Goal: Information Seeking & Learning: Learn about a topic

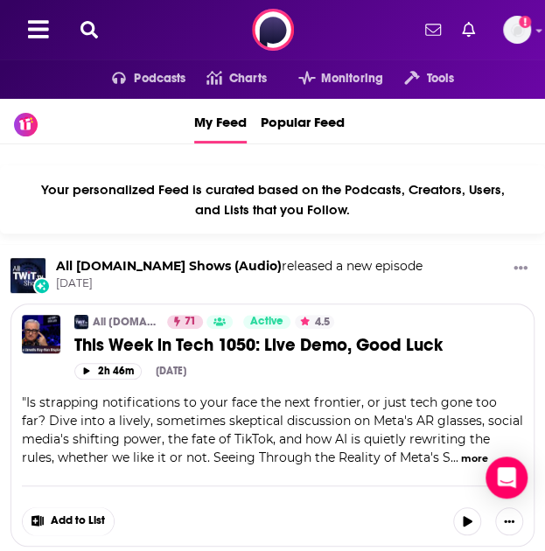
click at [97, 25] on icon at bounding box center [88, 29] width 17 height 17
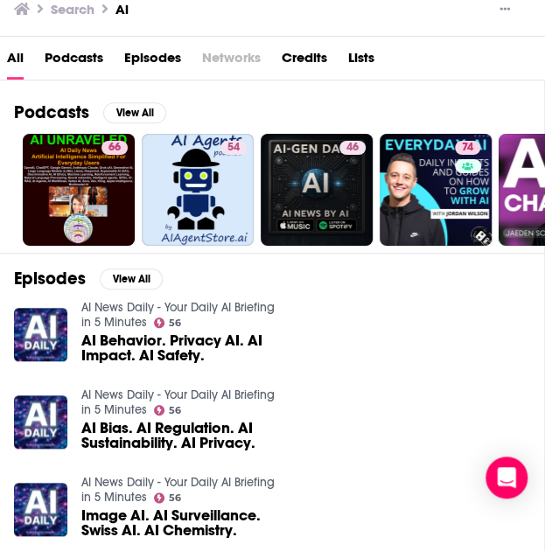
scroll to position [49, 0]
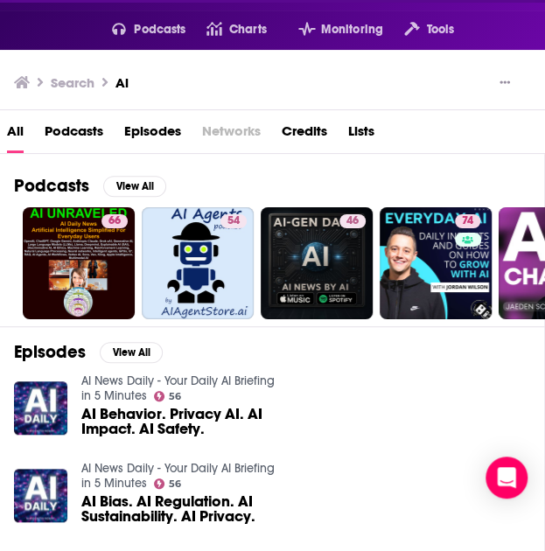
click at [89, 78] on h3 "Search" at bounding box center [73, 82] width 44 height 17
click at [152, 80] on div "Search Ai" at bounding box center [265, 83] width 503 height 24
click at [519, 87] on div "Search Ai" at bounding box center [272, 80] width 545 height 60
click at [505, 80] on icon "Show More Button" at bounding box center [504, 82] width 10 height 10
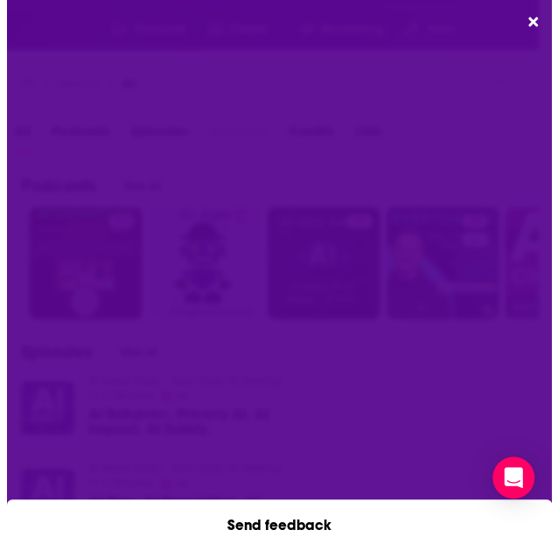
scroll to position [0, 0]
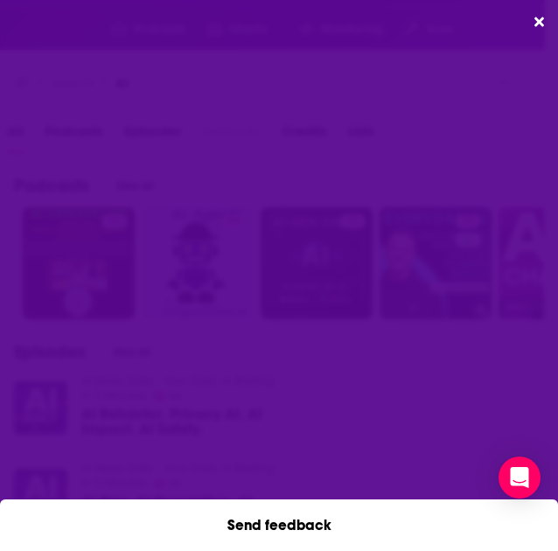
click at [534, 20] on div "Send feedback" at bounding box center [279, 275] width 558 height 551
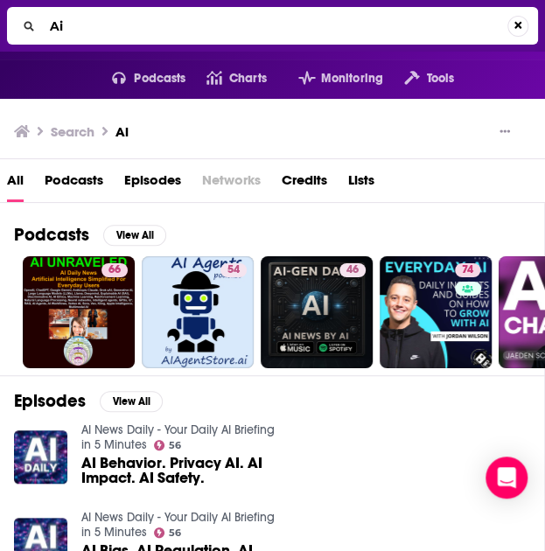
drag, startPoint x: 291, startPoint y: 234, endPoint x: 178, endPoint y: 31, distance: 233.3
click at [178, 31] on input "Ai" at bounding box center [275, 26] width 464 height 28
drag, startPoint x: 178, startPoint y: 34, endPoint x: 30, endPoint y: 14, distance: 150.0
click at [30, 14] on div "Ai" at bounding box center [272, 26] width 531 height 38
type input "Artificial Intelligence"
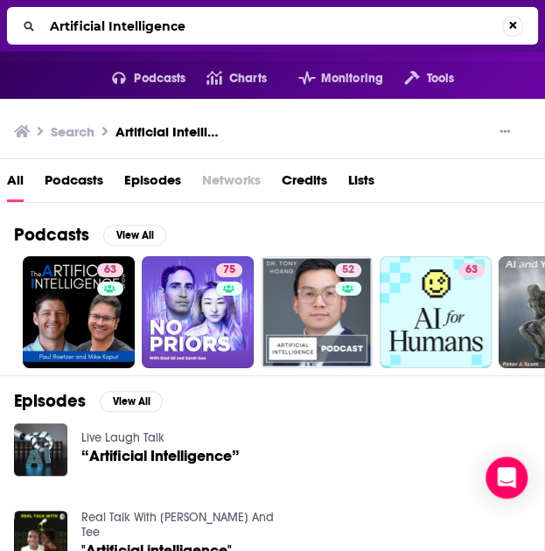
click at [69, 191] on span "Podcasts" at bounding box center [74, 184] width 59 height 36
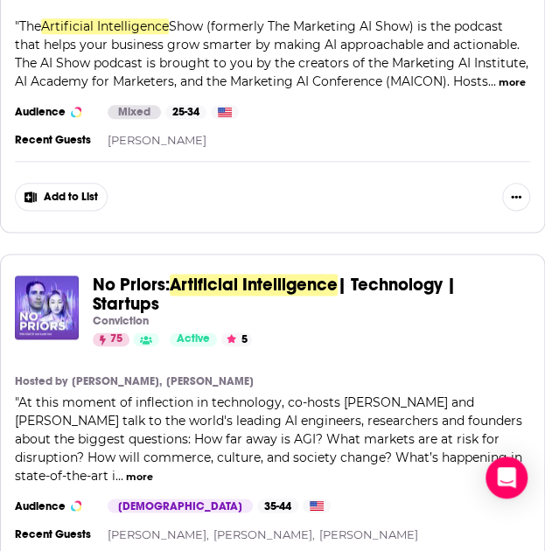
click at [187, 359] on div "No Priors: Artificial Intelligence | Technology | Startups Conviction 75 Active…" at bounding box center [272, 440] width 545 height 373
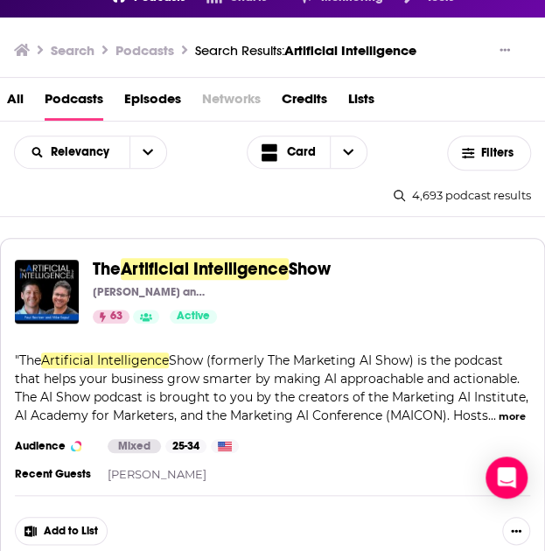
scroll to position [72, 0]
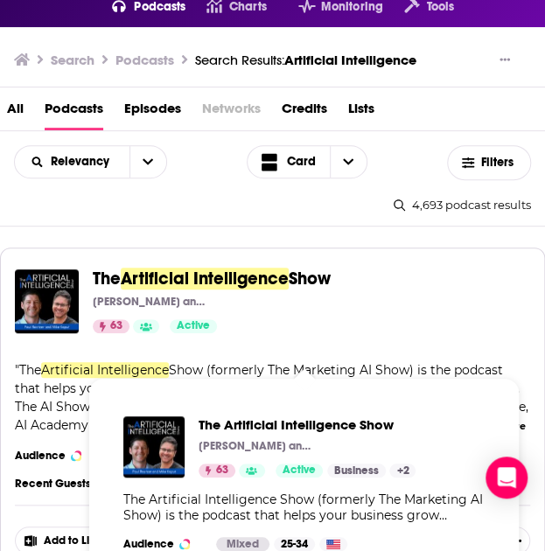
click at [317, 279] on span "Show" at bounding box center [310, 279] width 42 height 22
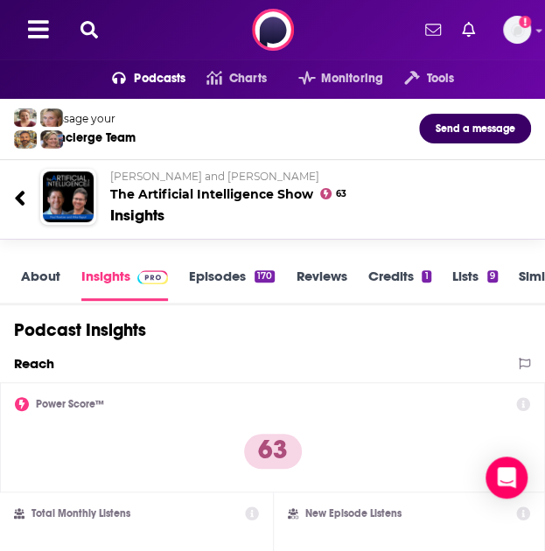
click at [39, 278] on link "About" at bounding box center [40, 284] width 39 height 33
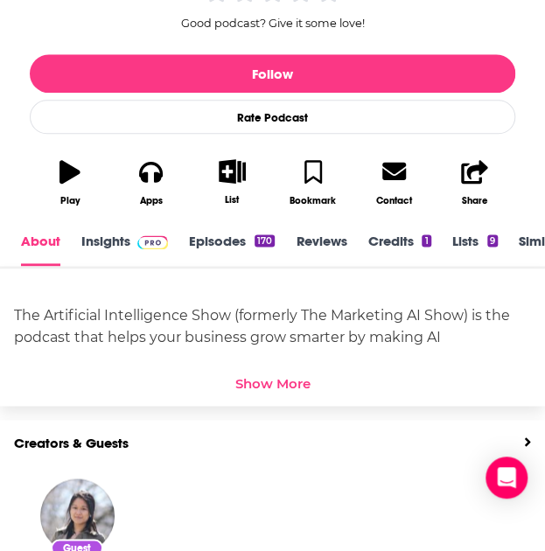
scroll to position [398, 0]
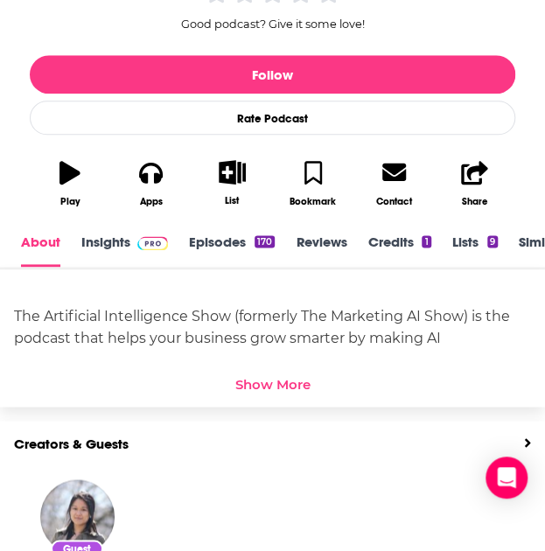
drag, startPoint x: 294, startPoint y: 297, endPoint x: 103, endPoint y: 243, distance: 198.2
click at [103, 243] on link "Insights" at bounding box center [124, 250] width 87 height 33
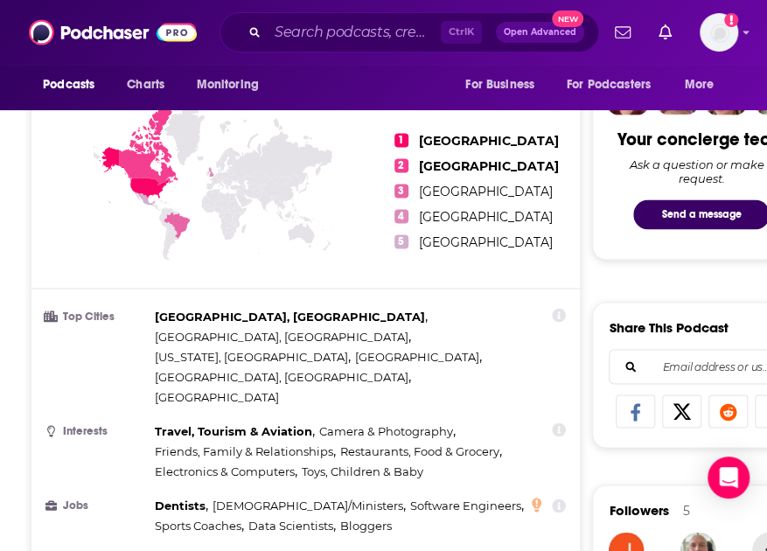
scroll to position [926, 0]
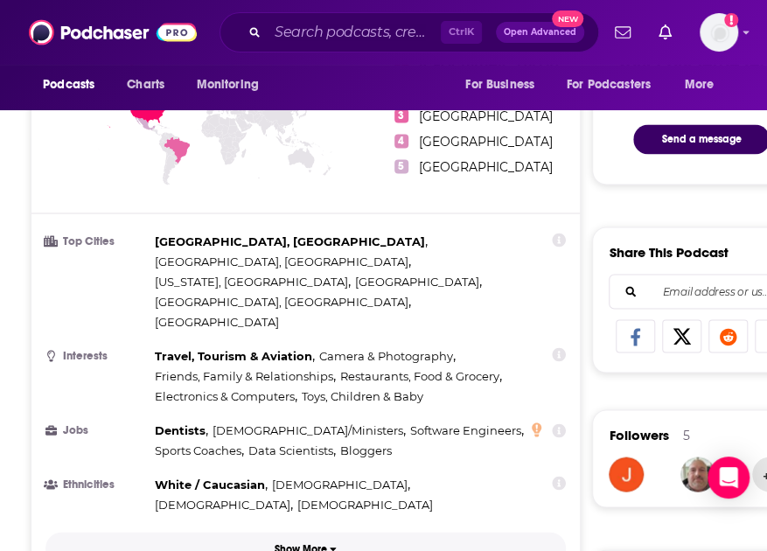
click at [334, 543] on icon "button" at bounding box center [333, 548] width 7 height 10
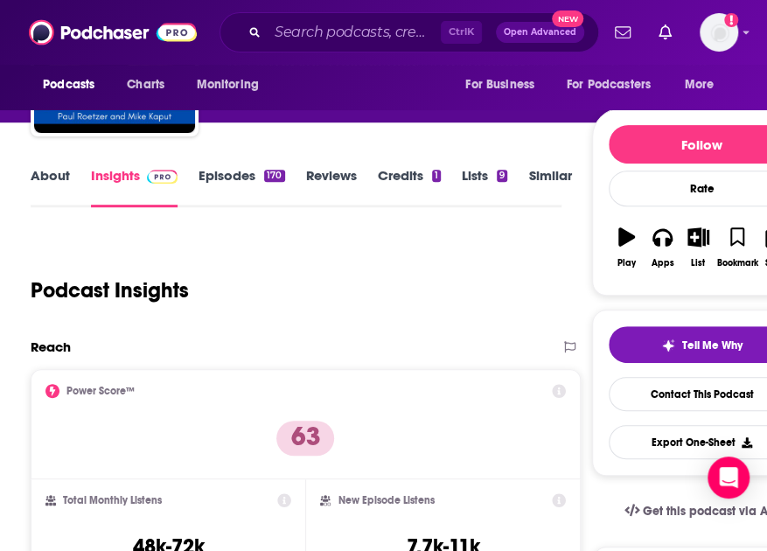
scroll to position [150, 0]
